Goal: Task Accomplishment & Management: Use online tool/utility

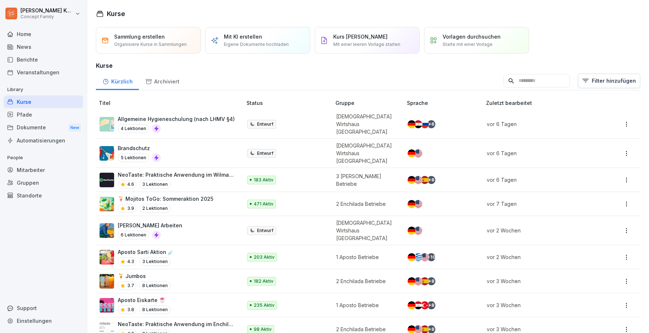
scroll to position [5, 0]
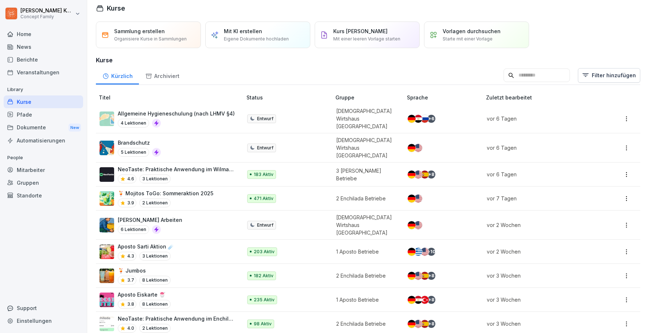
click at [523, 81] on input at bounding box center [537, 76] width 66 height 14
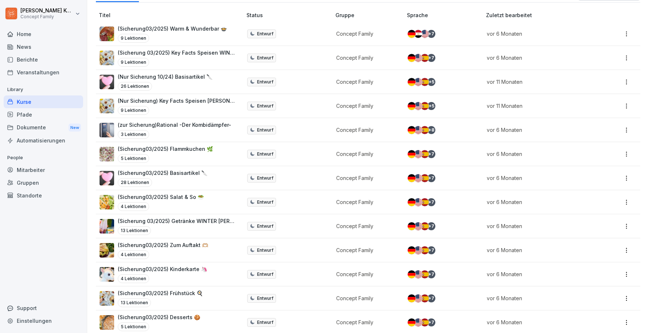
scroll to position [91, 0]
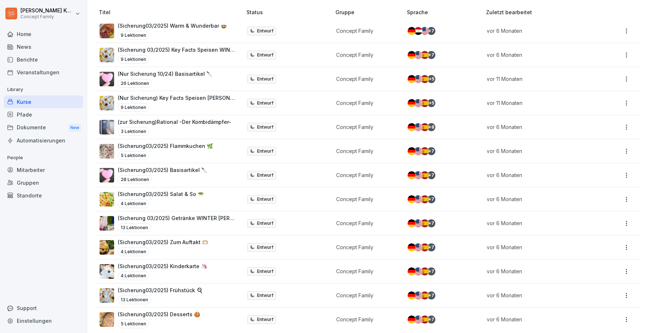
type input "*********"
click at [189, 249] on div "4 Lektionen" at bounding box center [163, 252] width 90 height 9
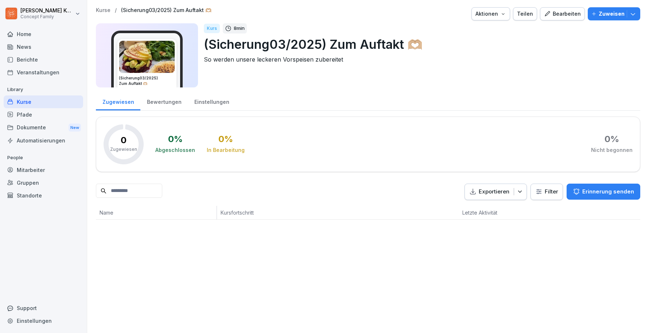
click at [565, 15] on div "Bearbeiten" at bounding box center [562, 14] width 37 height 8
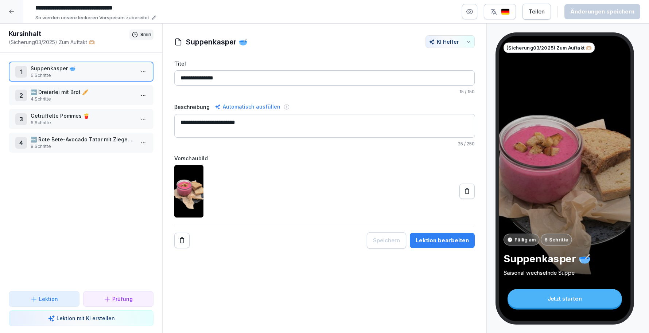
click at [53, 100] on p "4 Schritte" at bounding box center [83, 99] width 104 height 7
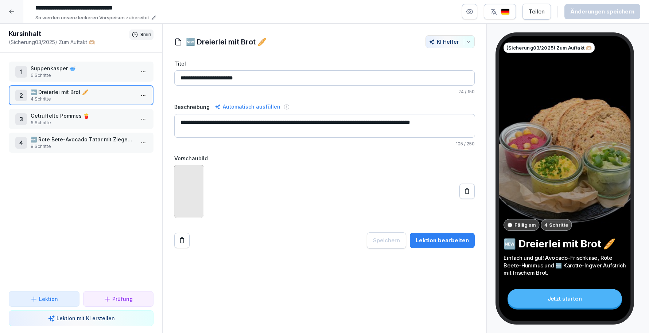
click at [66, 139] on p "🆕 Rote Bete-Avocado Tatar mit Ziegenkäse" at bounding box center [83, 140] width 104 height 8
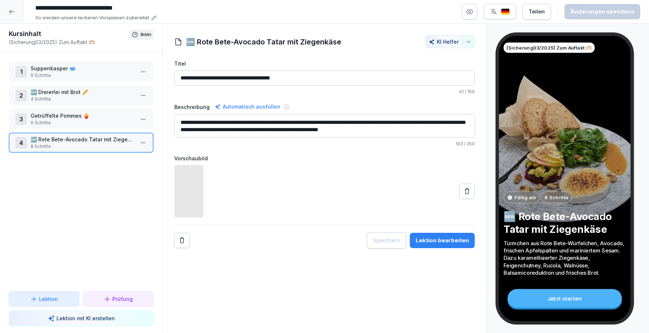
click at [444, 237] on div "Lektion bearbeiten" at bounding box center [442, 241] width 53 height 8
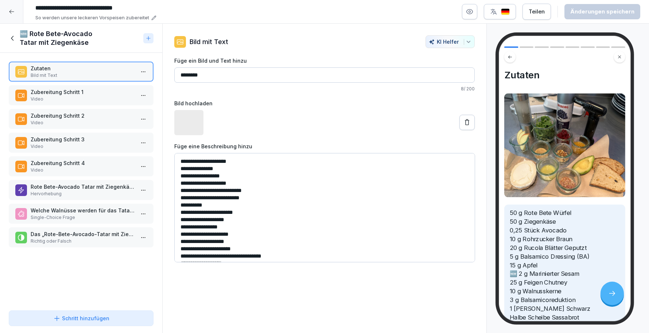
click at [49, 96] on p "Video" at bounding box center [83, 99] width 104 height 7
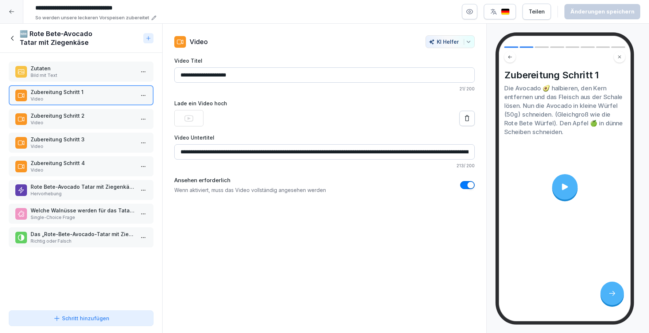
click at [54, 115] on p "Zubereitung Schritt 2" at bounding box center [83, 116] width 104 height 8
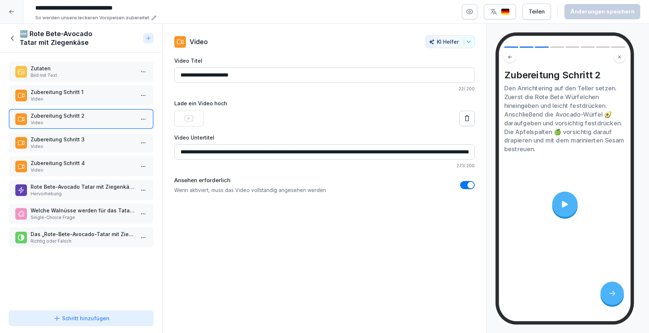
click at [59, 142] on p "Zubereitung Schritt 3" at bounding box center [83, 140] width 104 height 8
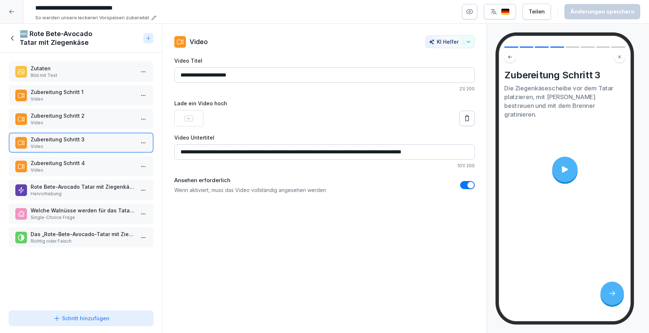
click at [62, 161] on p "Zubereitung Schritt 4" at bounding box center [83, 163] width 104 height 8
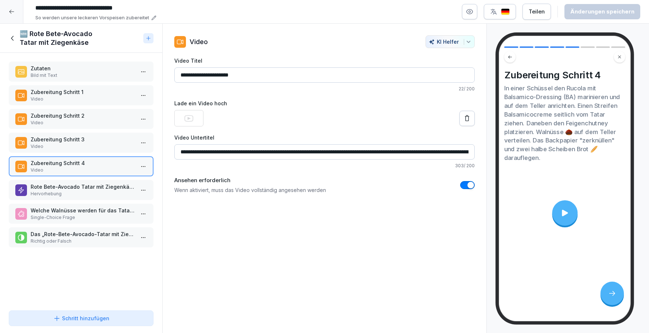
click at [566, 212] on icon at bounding box center [564, 213] width 9 height 9
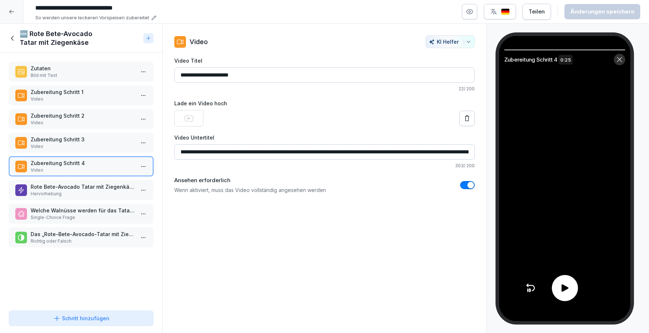
click at [569, 281] on div at bounding box center [565, 288] width 26 height 26
click at [52, 194] on p "Hervorhebung" at bounding box center [83, 194] width 104 height 7
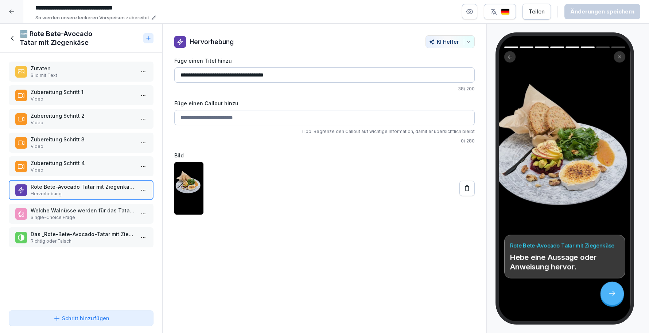
click at [55, 204] on div "Welche Walnüsse werden für das Tatar verwendet? Single-Choice Frage" at bounding box center [81, 214] width 145 height 20
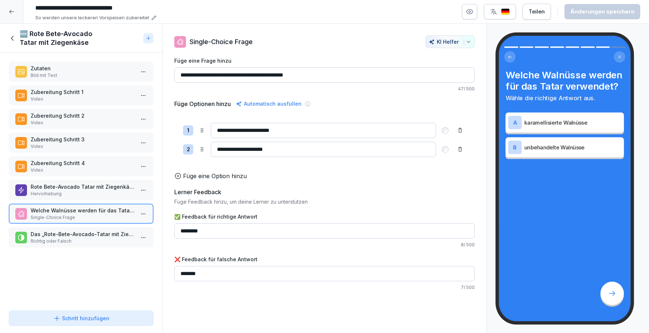
click at [70, 188] on p "Rote Bete-Avocado Tatar mit Ziegenkäse" at bounding box center [83, 187] width 104 height 8
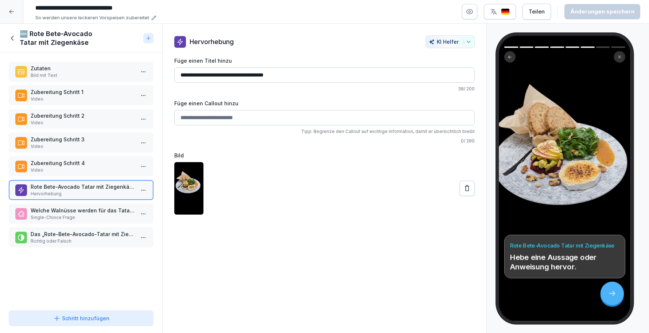
click at [10, 36] on icon at bounding box center [13, 38] width 8 height 8
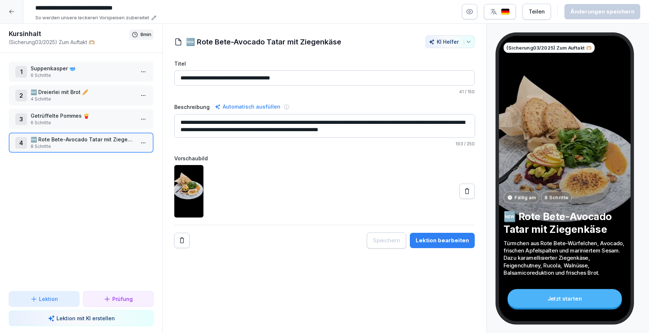
click at [95, 78] on p "6 Schritte" at bounding box center [83, 75] width 104 height 7
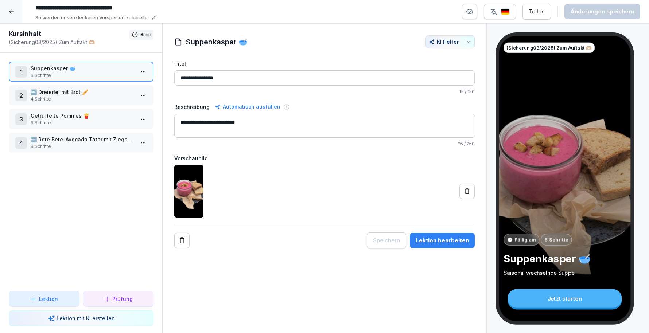
click at [439, 240] on div "Lektion bearbeiten" at bounding box center [442, 241] width 53 height 8
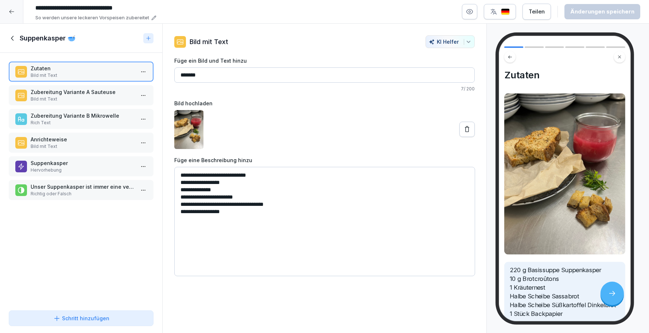
click at [63, 96] on p "Bild mit Text" at bounding box center [83, 99] width 104 height 7
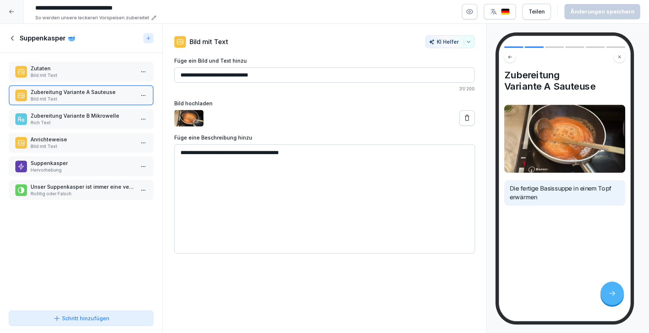
click at [70, 115] on p "Zubereitung Variante B Mikrowelle" at bounding box center [83, 116] width 104 height 8
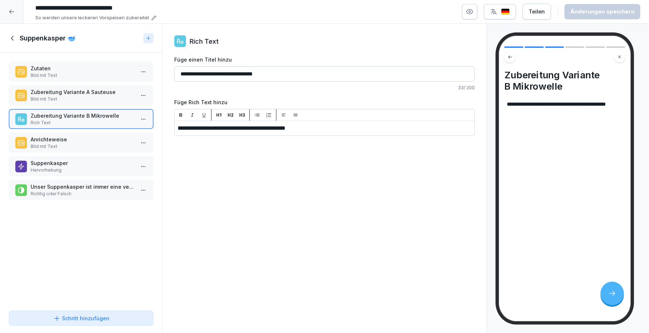
click at [72, 135] on div "Anrichteweise Bild mit Text" at bounding box center [81, 143] width 145 height 20
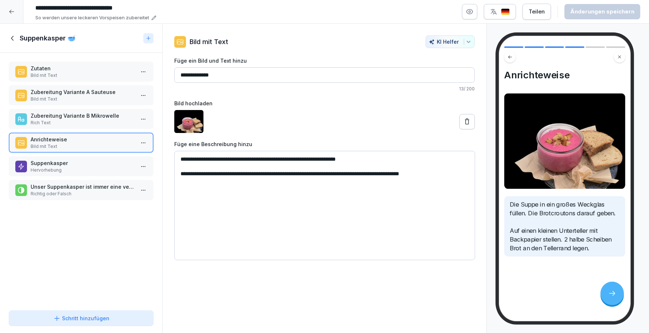
click at [17, 36] on div "Suppenkasper 🥣" at bounding box center [75, 38] width 132 height 9
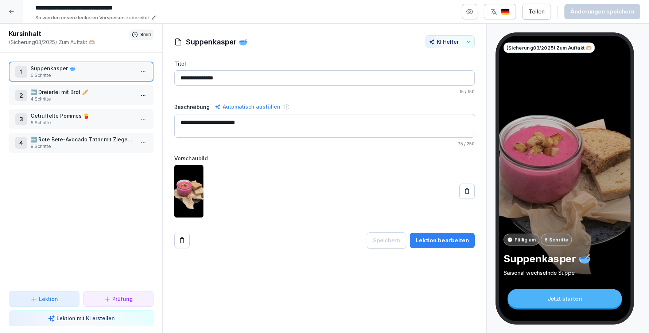
click at [12, 11] on icon at bounding box center [12, 12] width 6 height 6
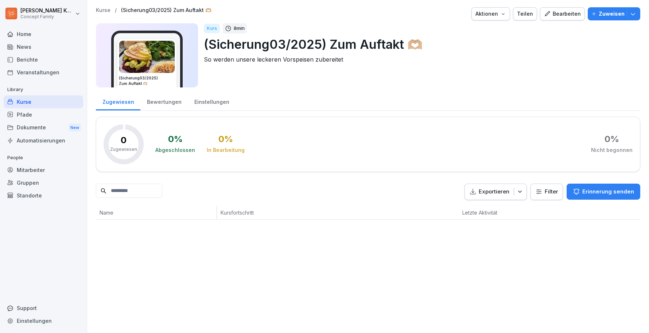
click at [36, 101] on div "Kurse" at bounding box center [44, 102] width 80 height 13
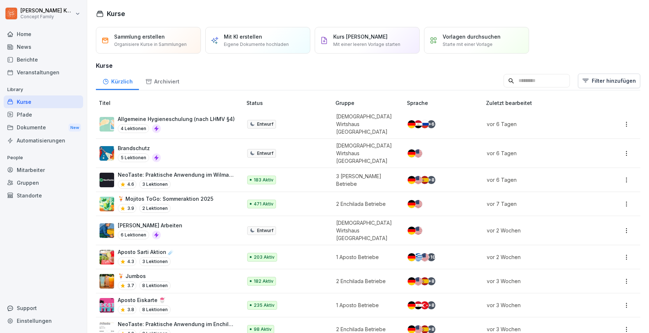
click at [549, 78] on input at bounding box center [537, 81] width 66 height 14
type input "*********"
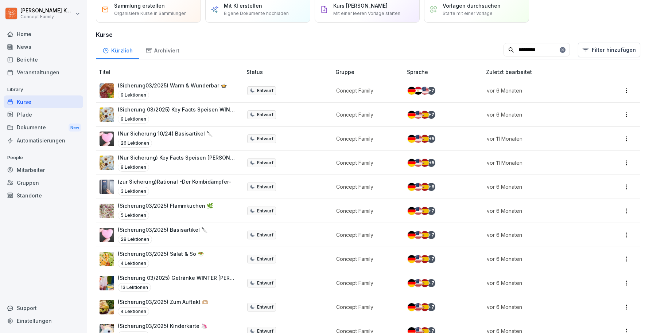
scroll to position [54, 0]
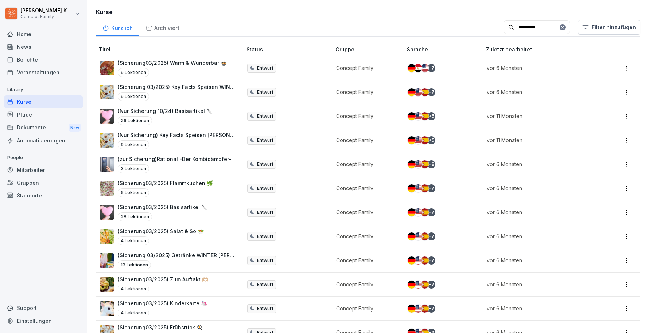
click at [175, 225] on td "(Sicherung03/2025) Salat & So 🥗 4 Lektionen" at bounding box center [170, 237] width 148 height 24
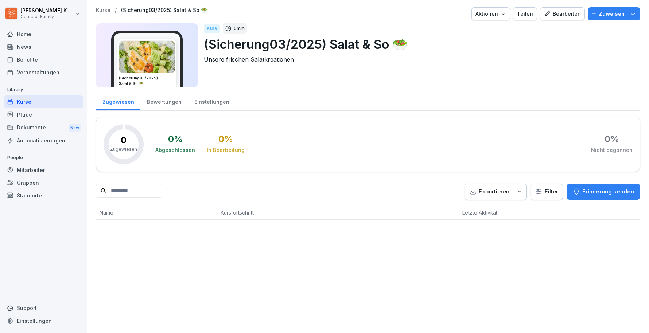
click at [558, 15] on div "Bearbeiten" at bounding box center [562, 14] width 37 height 8
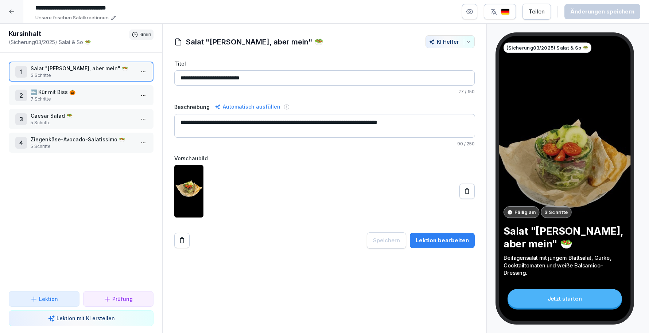
click at [79, 95] on p "🆕 Kür mit Biss 🎃" at bounding box center [83, 92] width 104 height 8
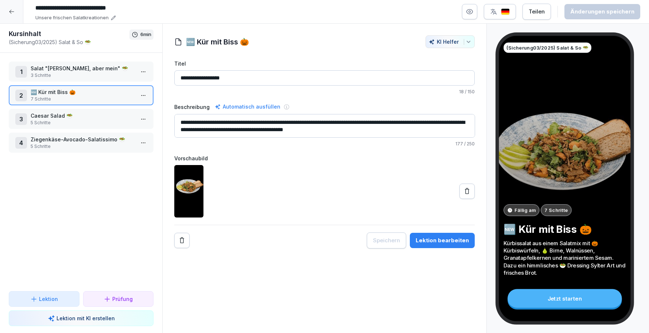
click at [437, 241] on div "Lektion bearbeiten" at bounding box center [442, 241] width 53 height 8
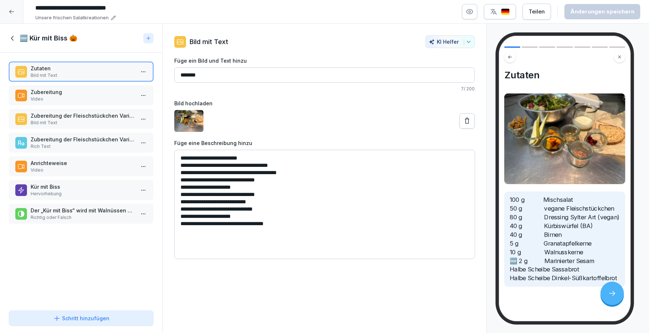
click at [60, 89] on p "Zubereitung" at bounding box center [83, 92] width 104 height 8
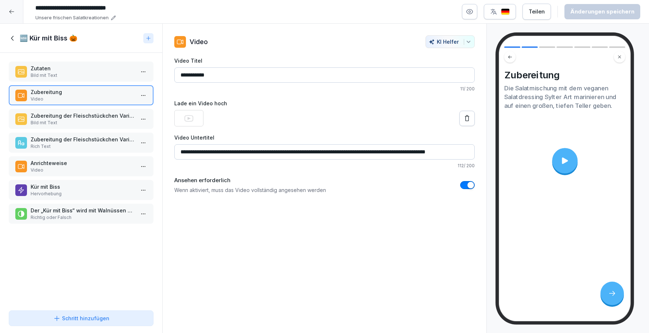
click at [64, 129] on div "Zutaten Bild mit Text Zubereitung Video Zubereitung der Fleischstückchen Varian…" at bounding box center [81, 180] width 162 height 255
click at [75, 122] on p "Bild mit Text" at bounding box center [83, 123] width 104 height 7
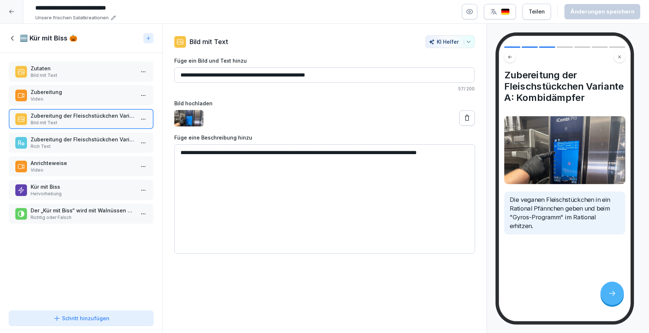
click at [84, 147] on p "Rich Text" at bounding box center [83, 146] width 104 height 7
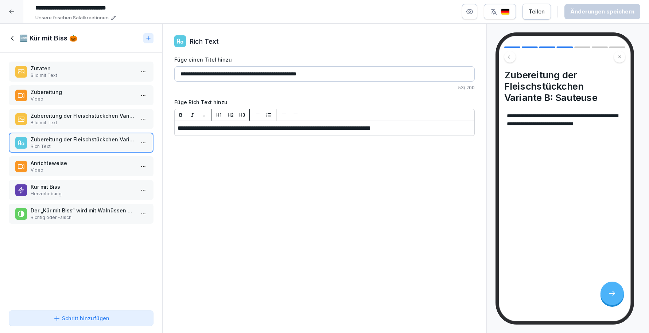
click at [73, 164] on p "Anrichteweise" at bounding box center [83, 163] width 104 height 8
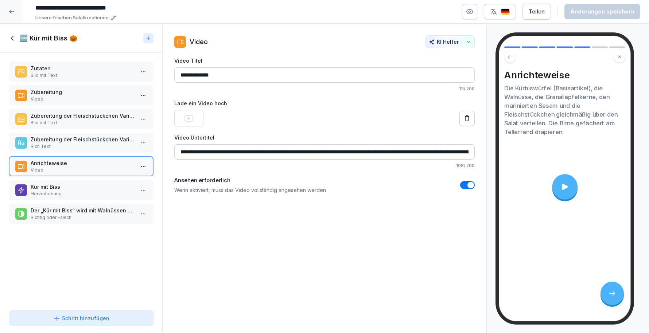
click at [584, 200] on video at bounding box center [564, 186] width 113 height 63
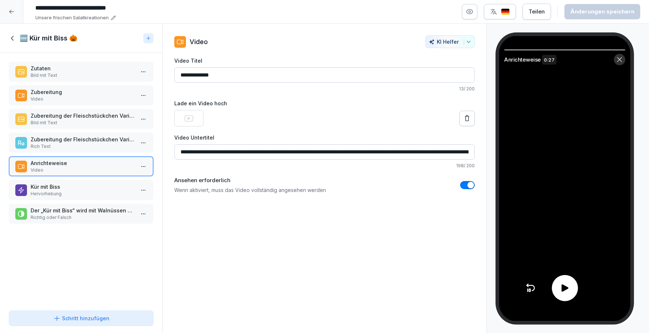
click at [569, 284] on icon at bounding box center [565, 288] width 11 height 11
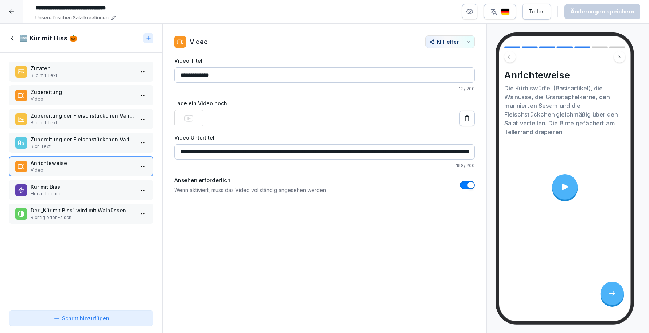
click at [57, 196] on p "Hervorhebung" at bounding box center [83, 194] width 104 height 7
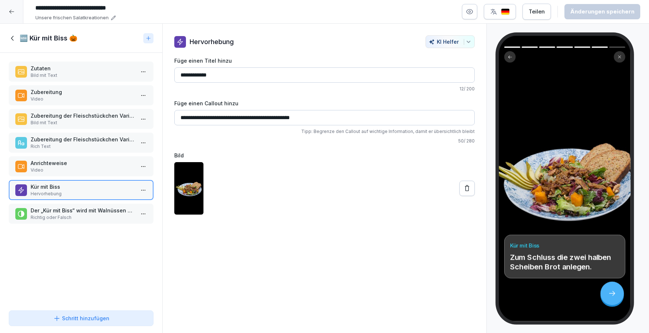
click at [11, 38] on icon at bounding box center [13, 38] width 8 height 8
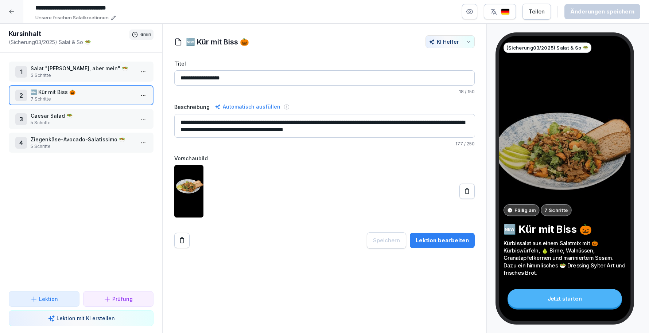
click at [54, 113] on p "Caesar Salad 🥗" at bounding box center [83, 116] width 104 height 8
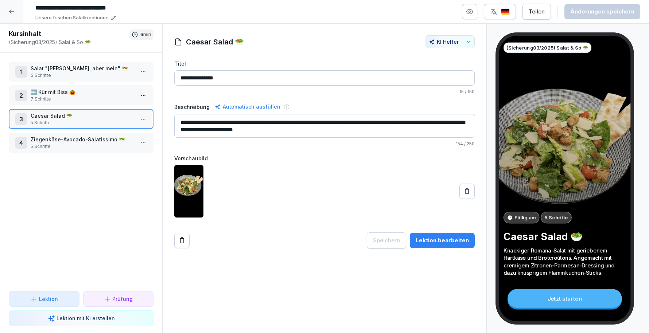
click at [434, 233] on button "Lektion bearbeiten" at bounding box center [442, 240] width 65 height 15
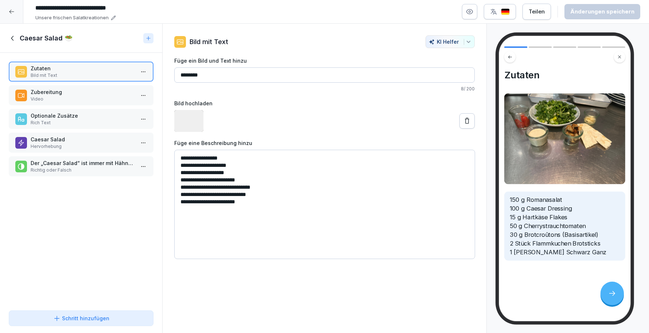
click at [68, 97] on p "Video" at bounding box center [83, 99] width 104 height 7
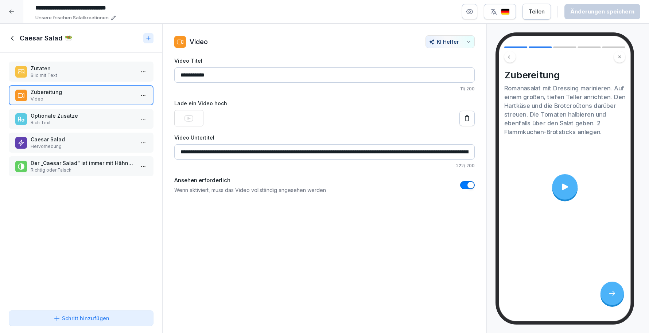
click at [567, 190] on icon at bounding box center [564, 186] width 9 height 9
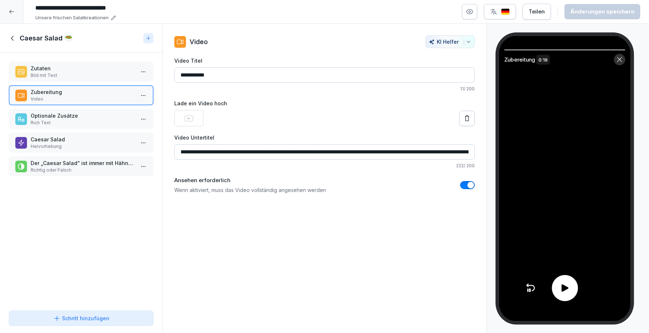
click at [570, 287] on div at bounding box center [565, 288] width 26 height 26
